Goal: Check status: Check status

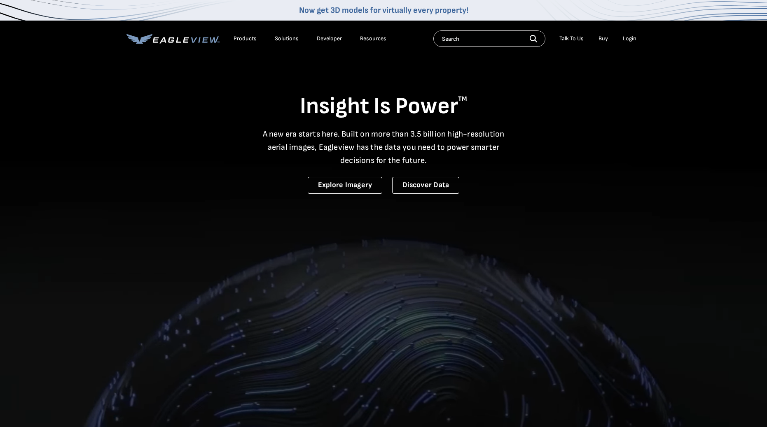
click at [632, 37] on div "Login" at bounding box center [630, 38] width 14 height 7
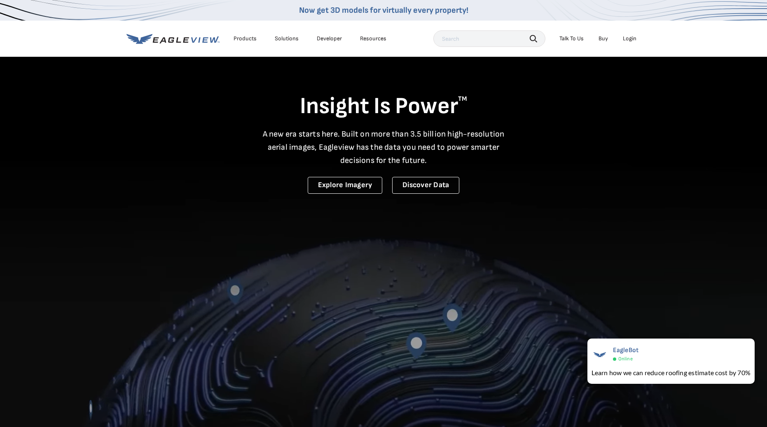
click at [628, 39] on div "Login" at bounding box center [630, 38] width 14 height 7
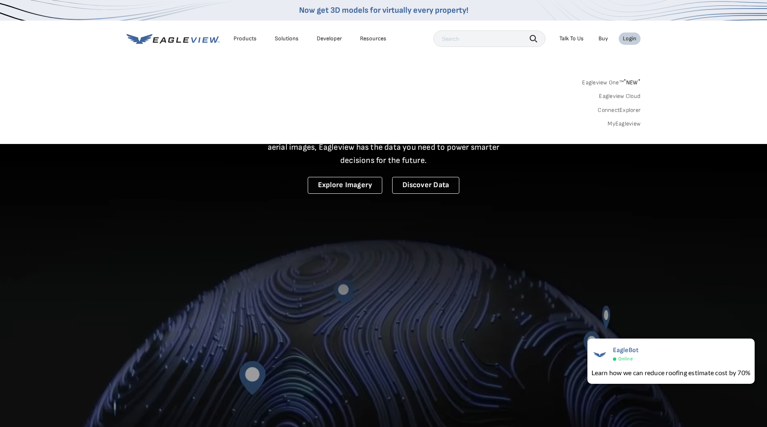
click at [622, 124] on link "MyEagleview" at bounding box center [623, 123] width 33 height 7
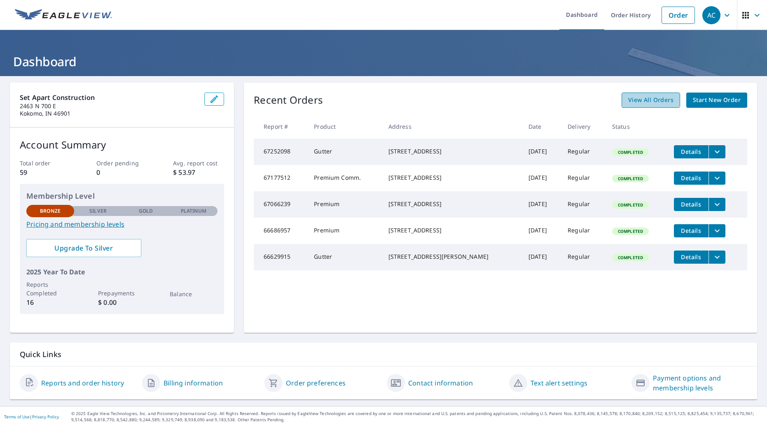
click at [647, 96] on span "View All Orders" at bounding box center [650, 100] width 45 height 10
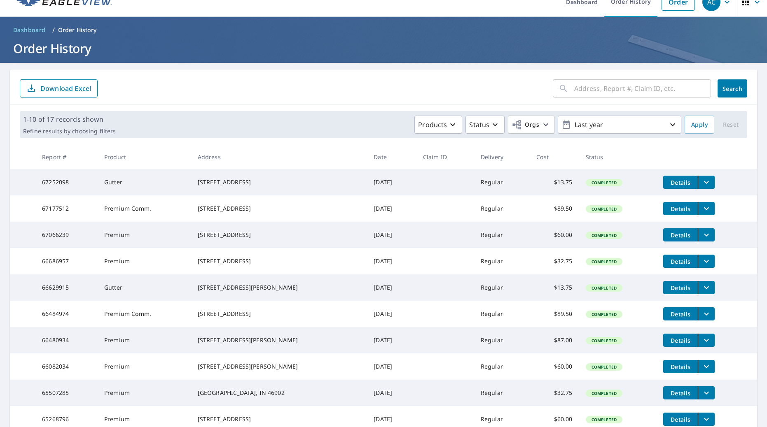
scroll to position [16, 0]
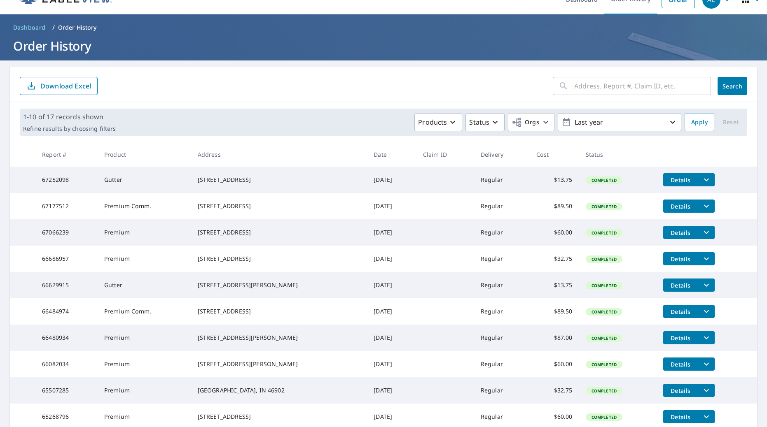
click at [673, 342] on span "Details" at bounding box center [680, 338] width 25 height 8
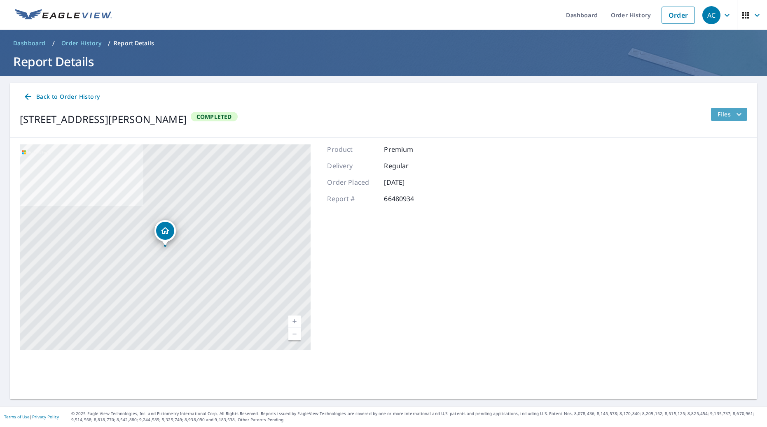
click at [723, 116] on span "Files" at bounding box center [730, 115] width 26 height 10
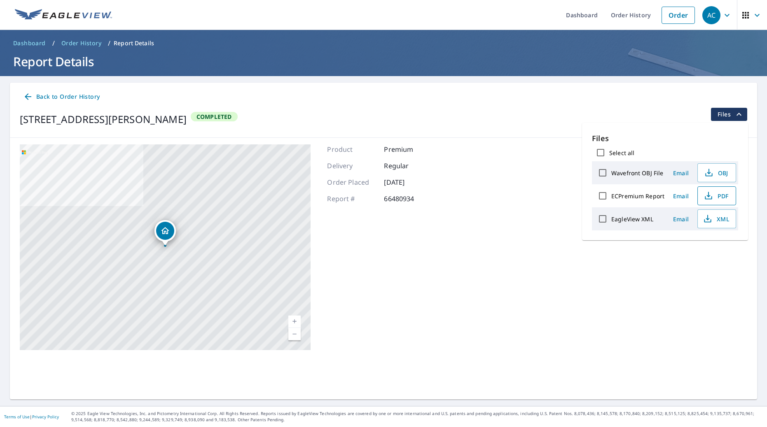
click at [721, 197] on span "PDF" at bounding box center [715, 196] width 26 height 10
click at [721, 196] on span "PDF" at bounding box center [715, 196] width 26 height 10
